Goal: Task Accomplishment & Management: Manage account settings

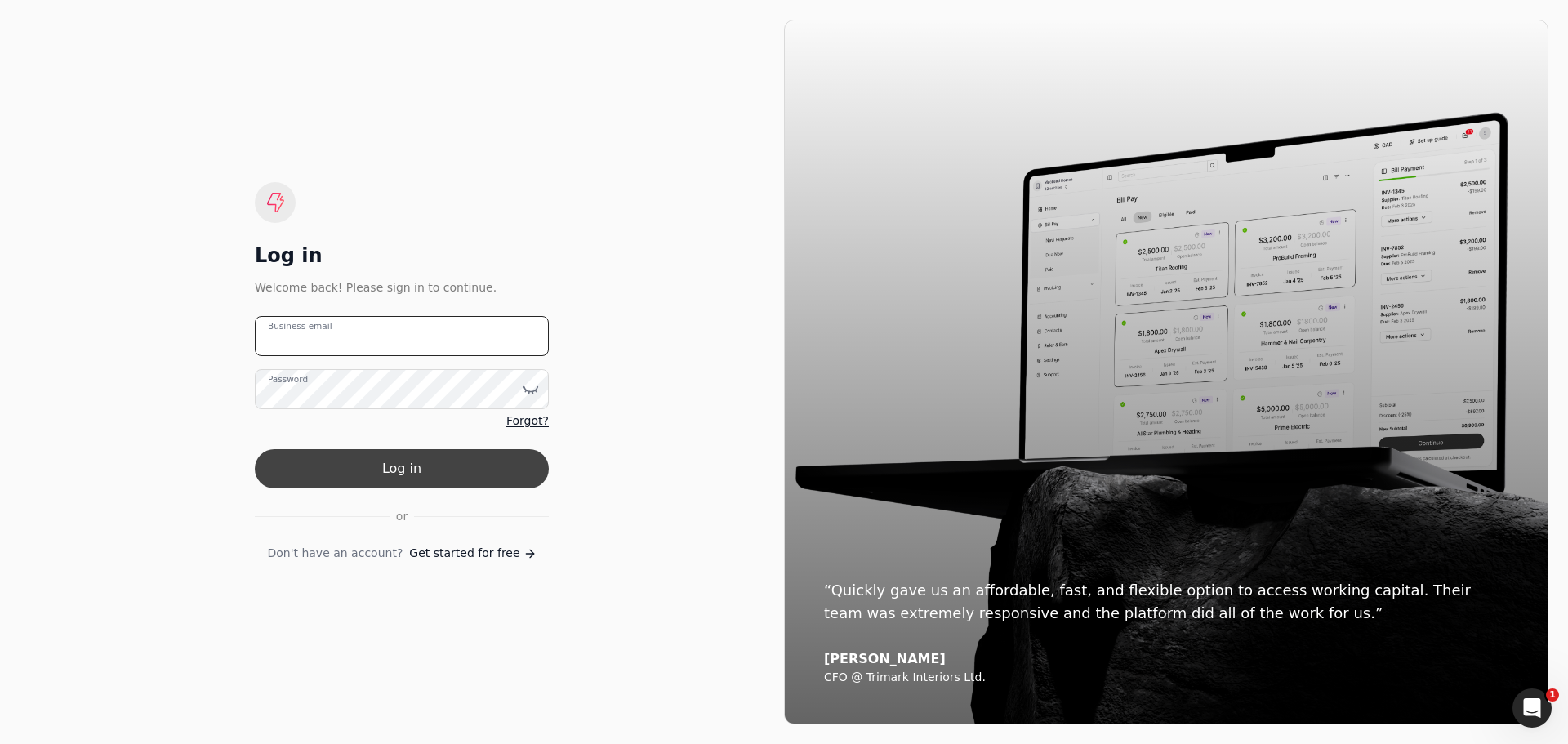
type email "[EMAIL_ADDRESS][DOMAIN_NAME]"
click at [418, 467] on button "Log in" at bounding box center [402, 468] width 294 height 39
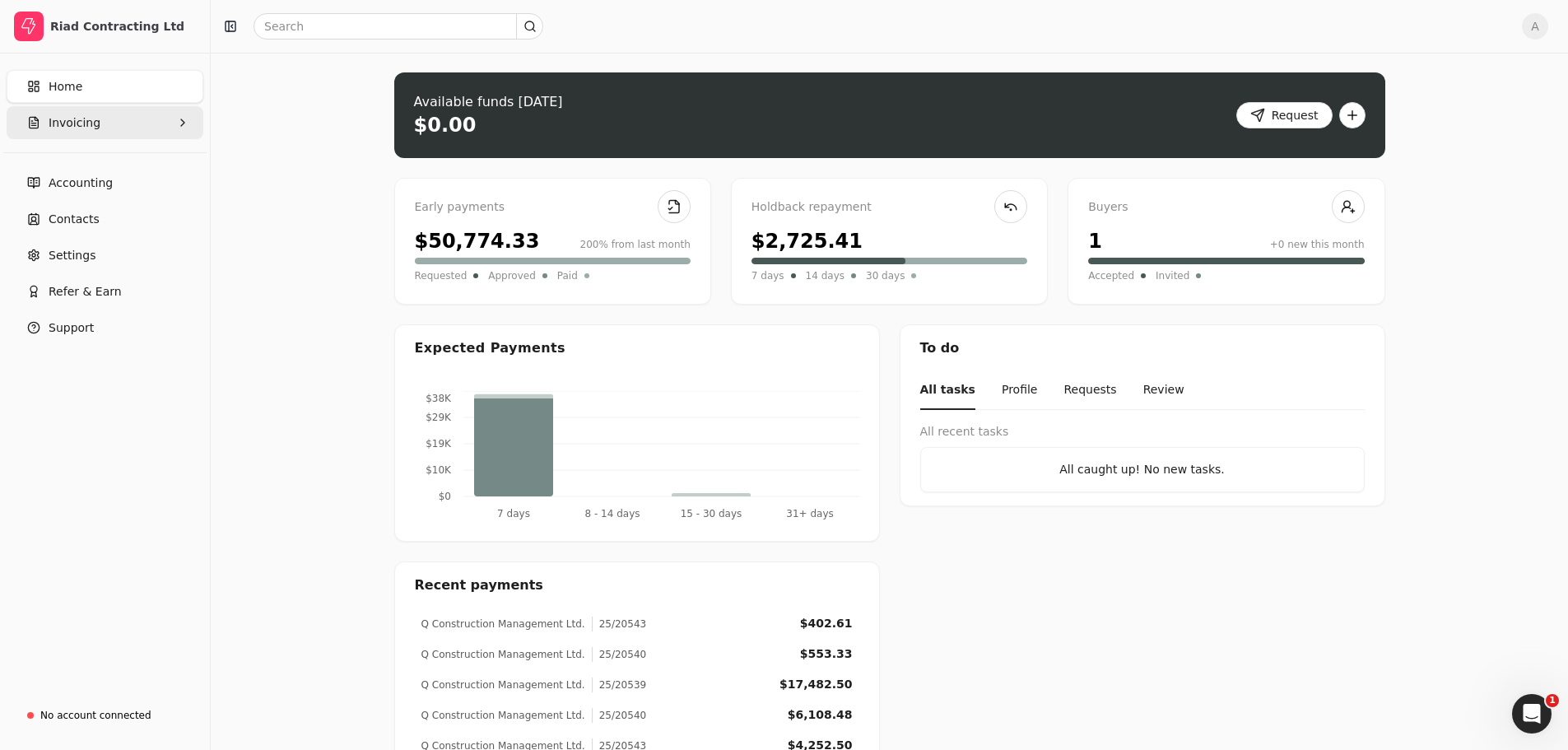
click at [79, 124] on span "Invoicing" at bounding box center [75, 123] width 52 height 18
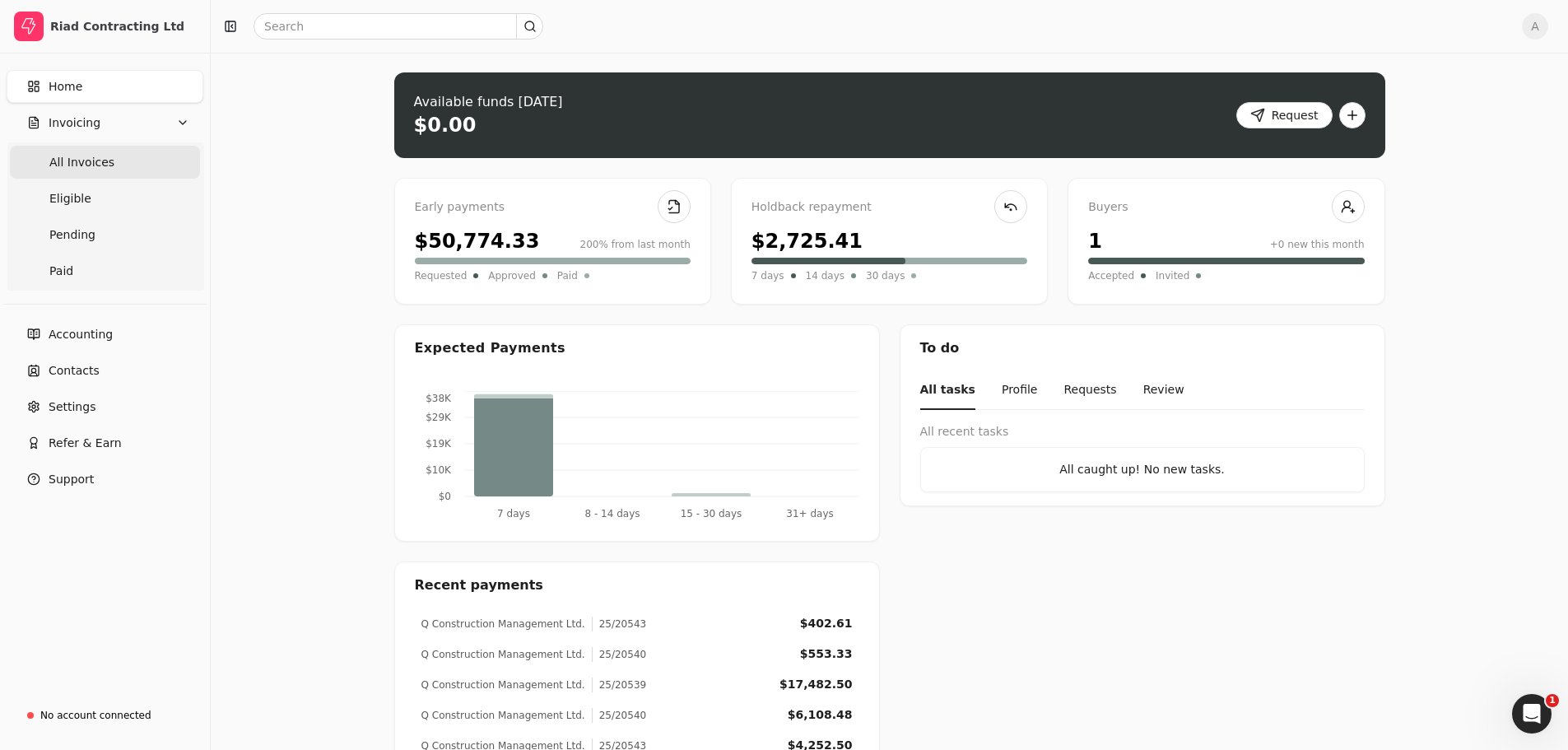
click at [74, 175] on Invoices "All Invoices" at bounding box center [105, 162] width 190 height 33
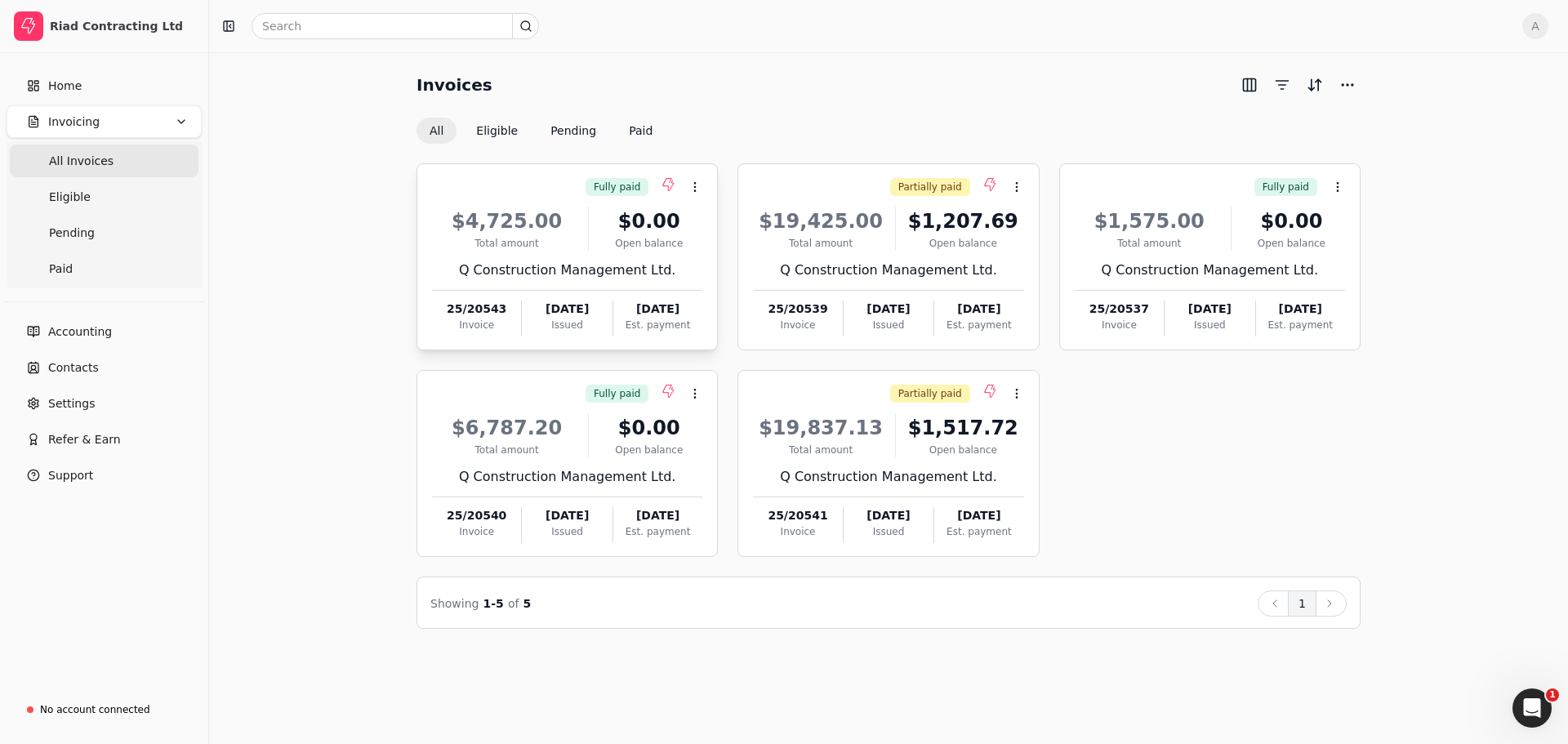
click at [592, 277] on div "Q Construction Management Ltd." at bounding box center [568, 270] width 271 height 19
click at [706, 234] on span "Open" at bounding box center [720, 227] width 30 height 17
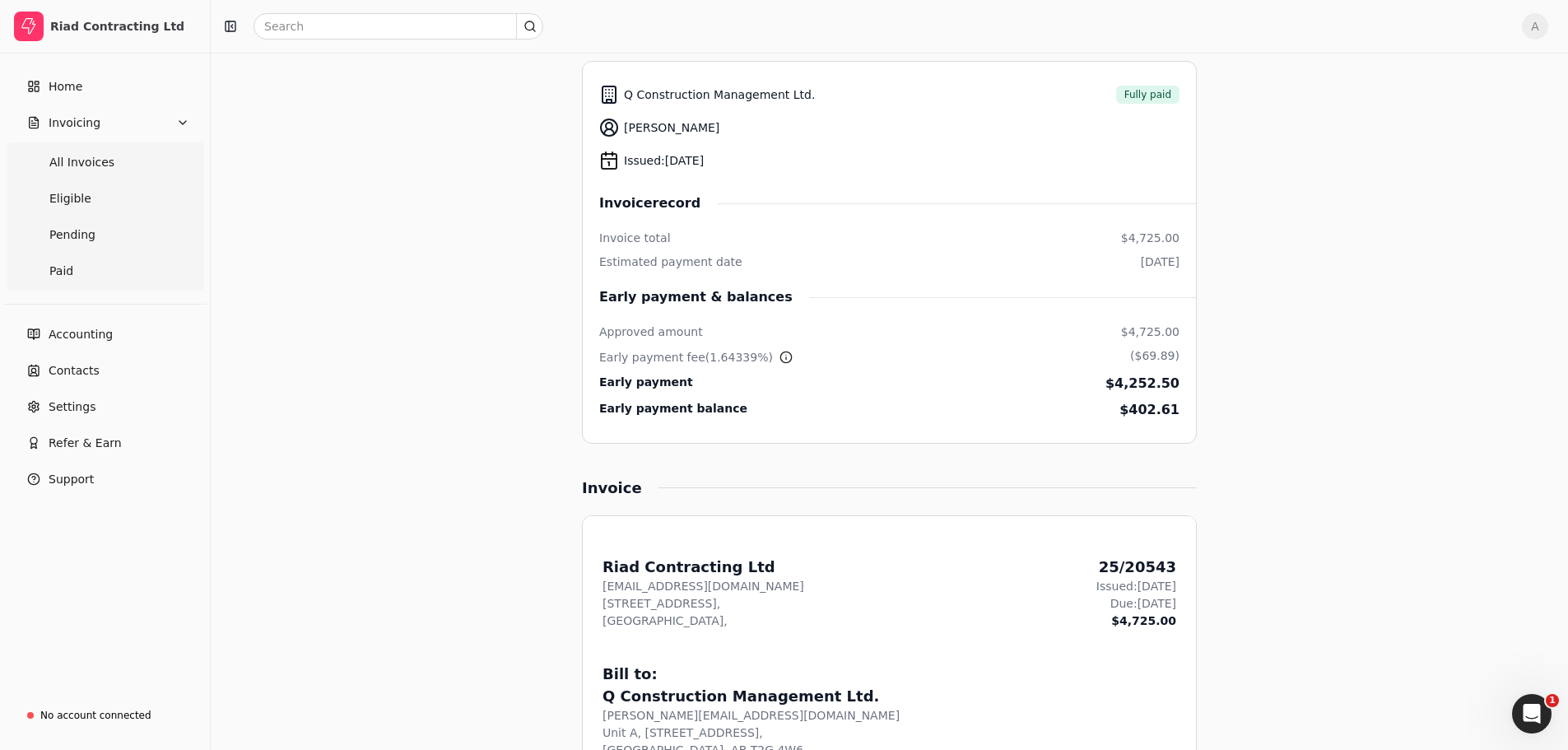
scroll to position [247, 0]
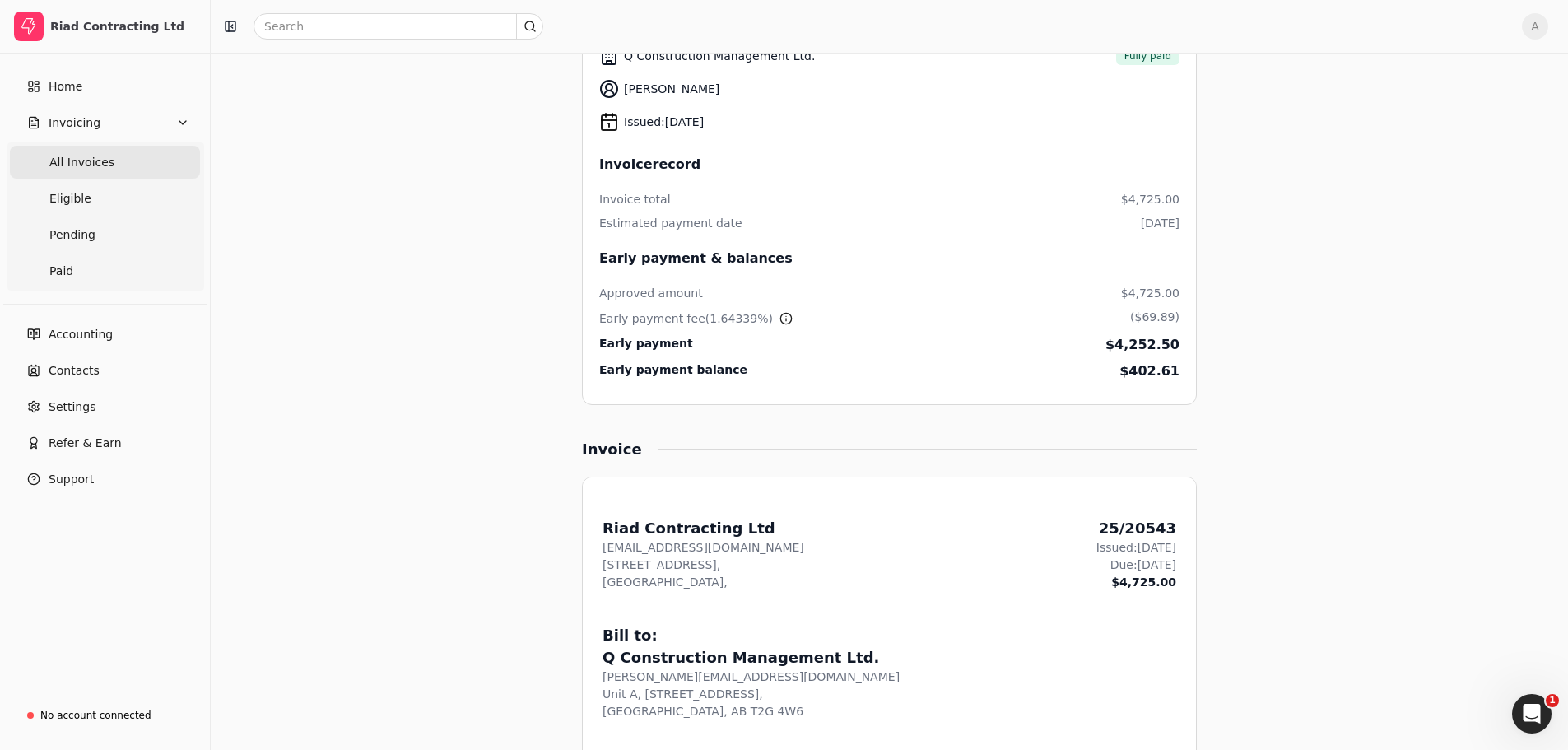
click at [85, 166] on span "All Invoices" at bounding box center [82, 162] width 65 height 18
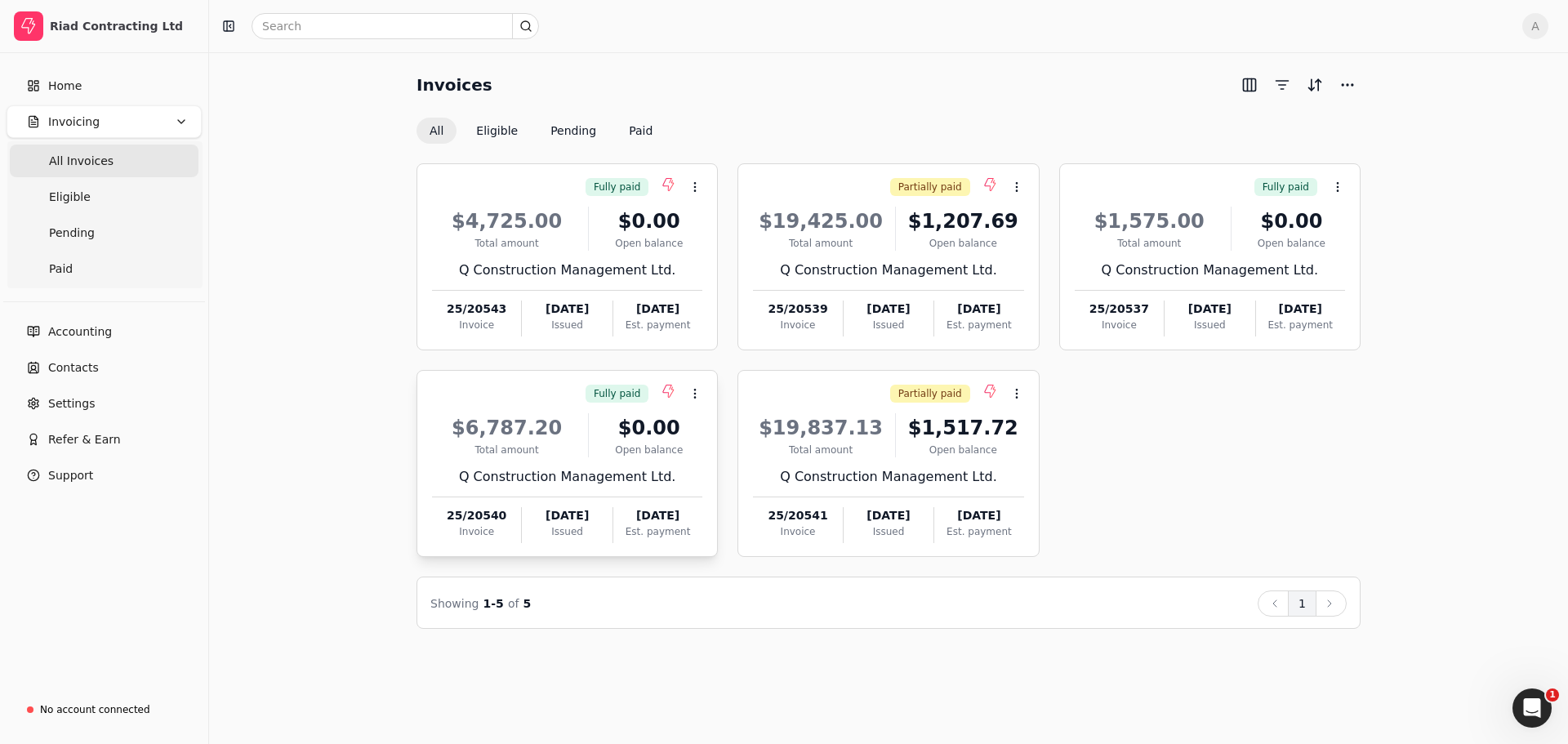
click at [635, 455] on div "Open balance" at bounding box center [648, 450] width 107 height 15
click at [704, 422] on li "Open" at bounding box center [773, 433] width 201 height 30
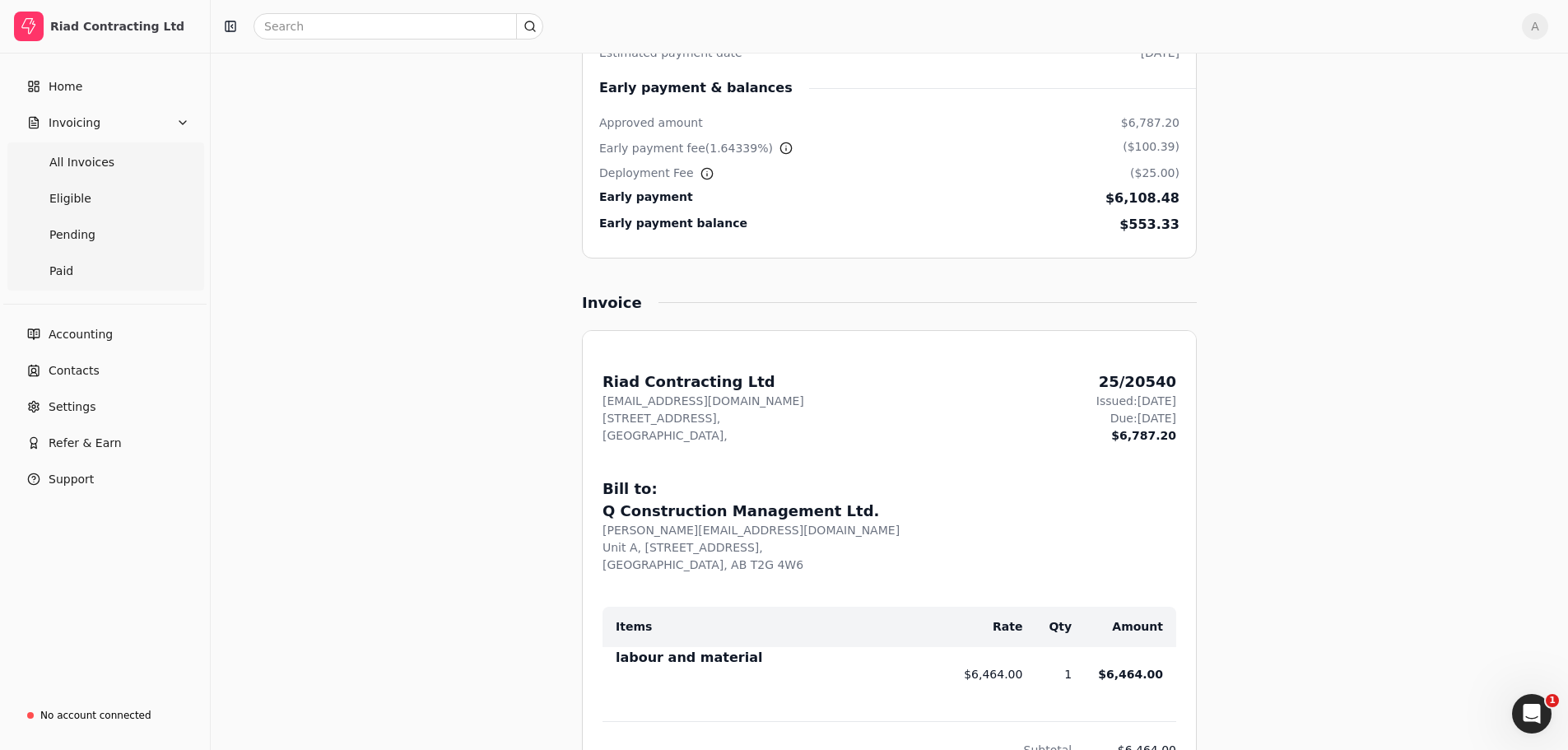
scroll to position [329, 0]
